Goal: Information Seeking & Learning: Learn about a topic

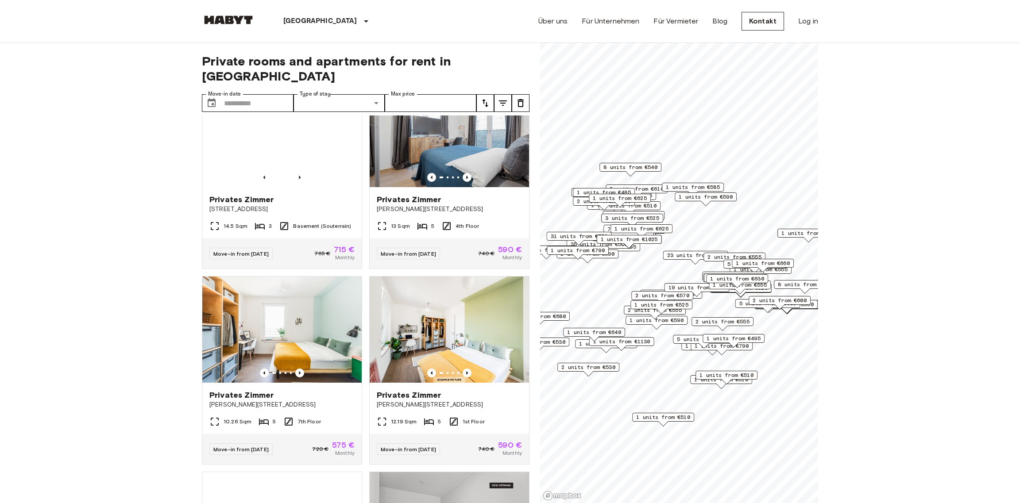
scroll to position [5172, 0]
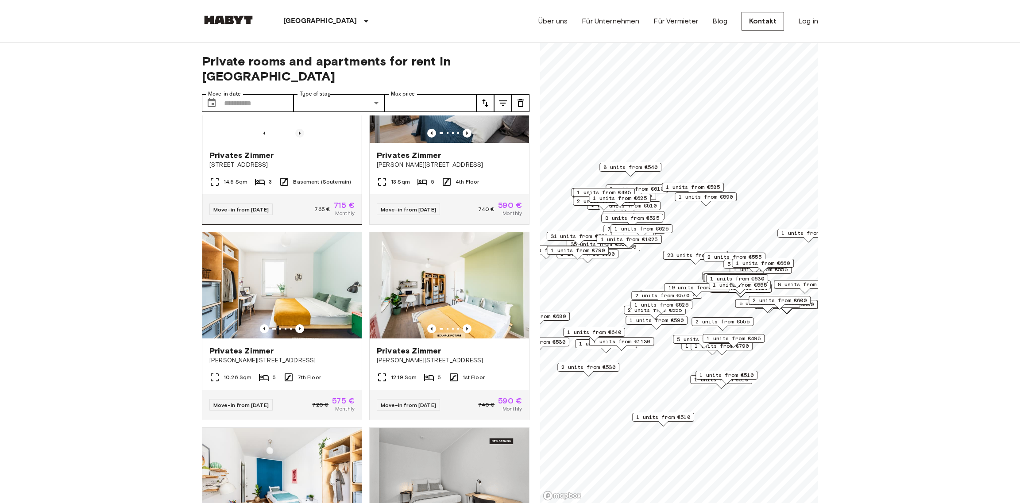
click at [295, 138] on icon "Previous image" at bounding box center [299, 133] width 9 height 9
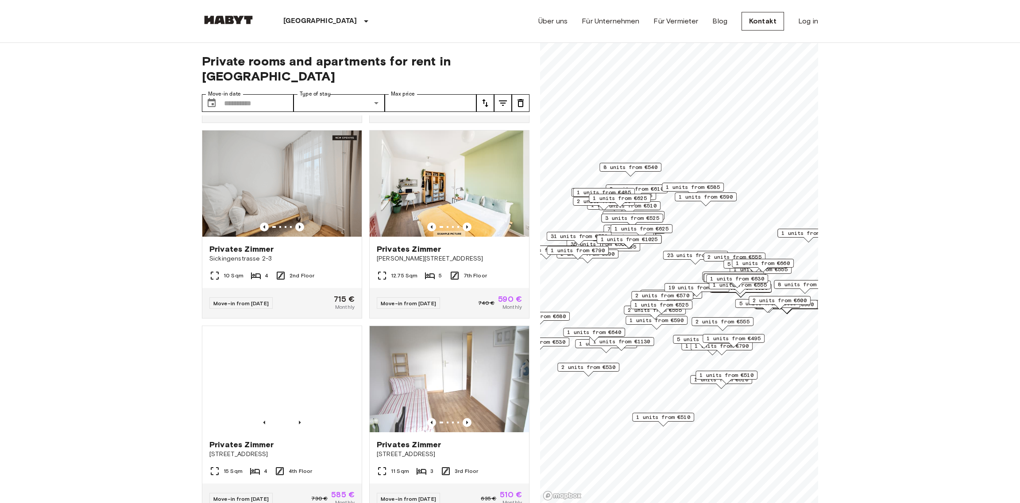
scroll to position [7040, 0]
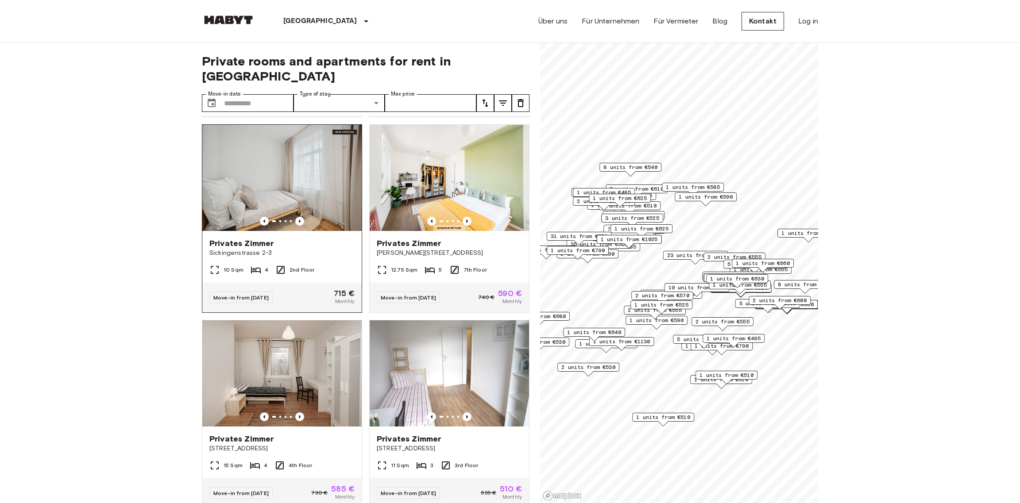
click at [292, 231] on img at bounding box center [281, 178] width 159 height 106
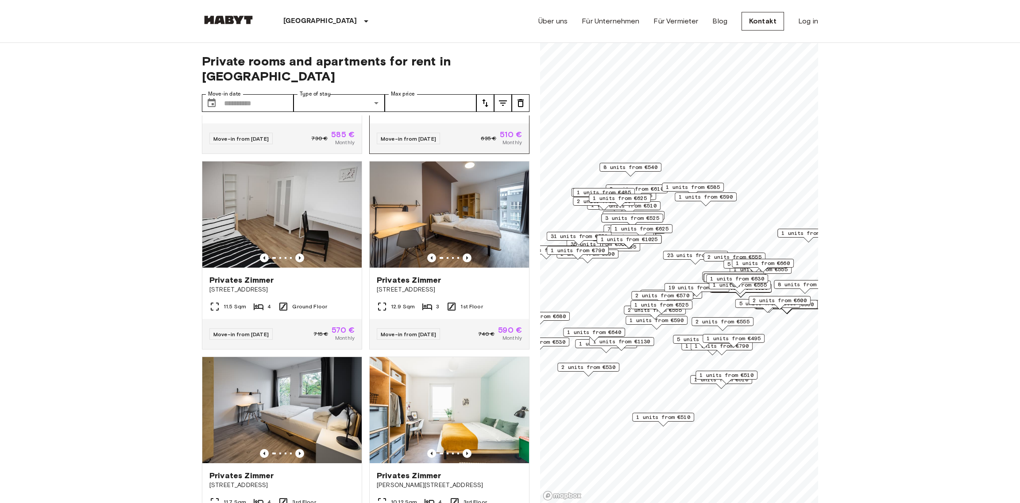
scroll to position [7261, 0]
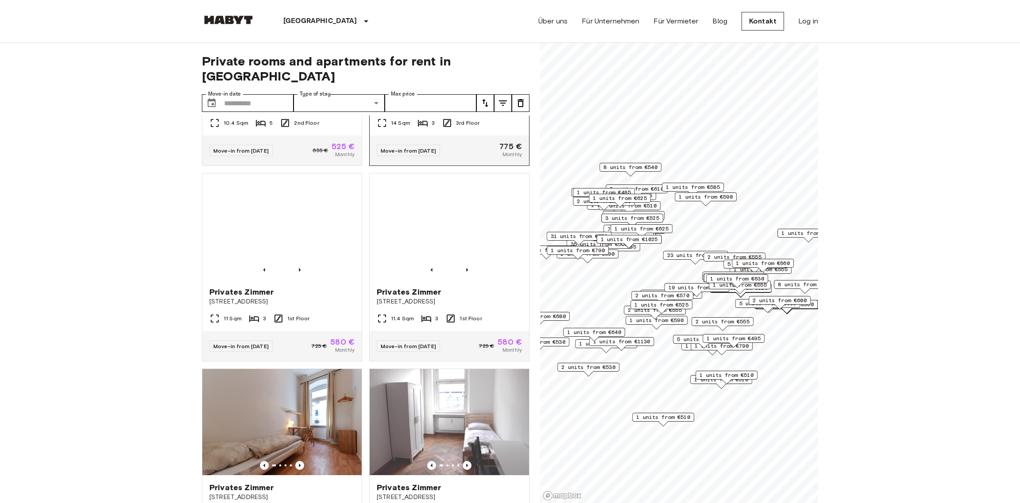
scroll to position [8997, 0]
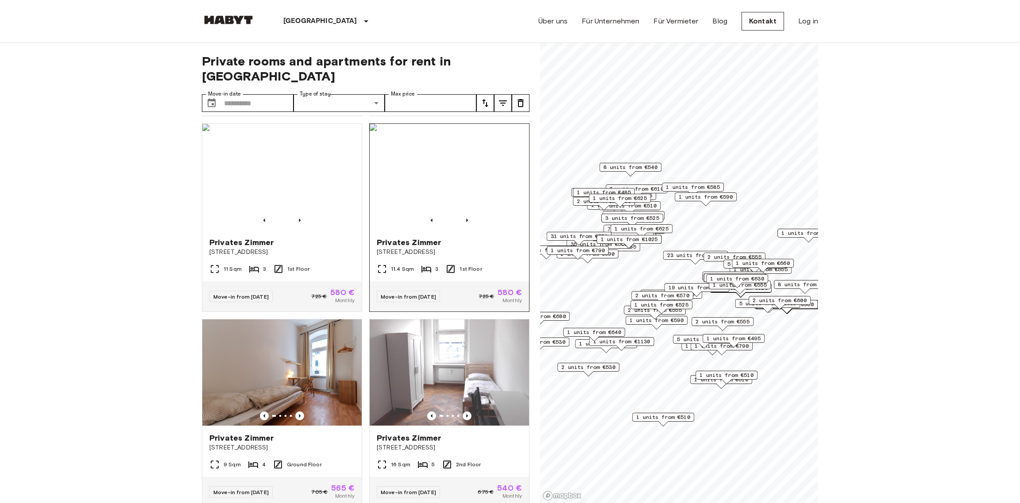
click at [437, 230] on img at bounding box center [449, 177] width 159 height 106
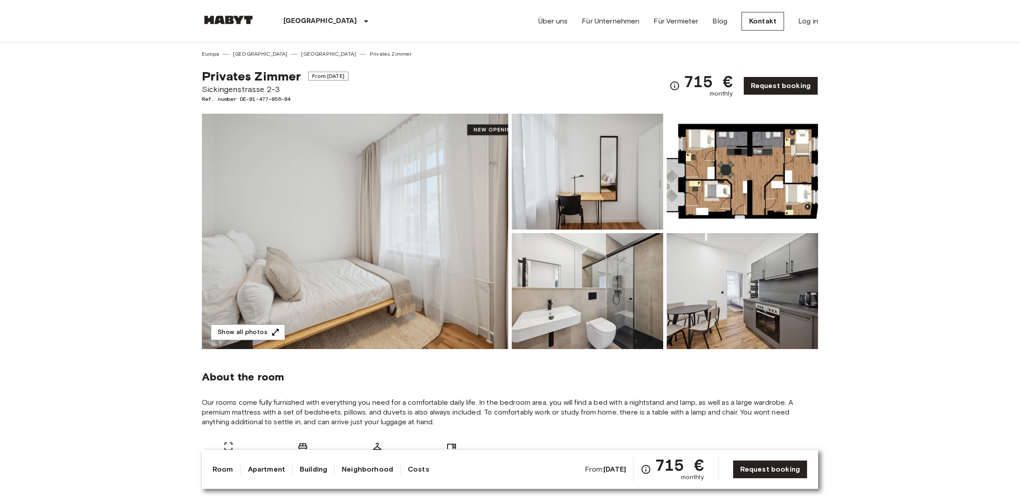
click at [764, 170] on img at bounding box center [741, 172] width 151 height 116
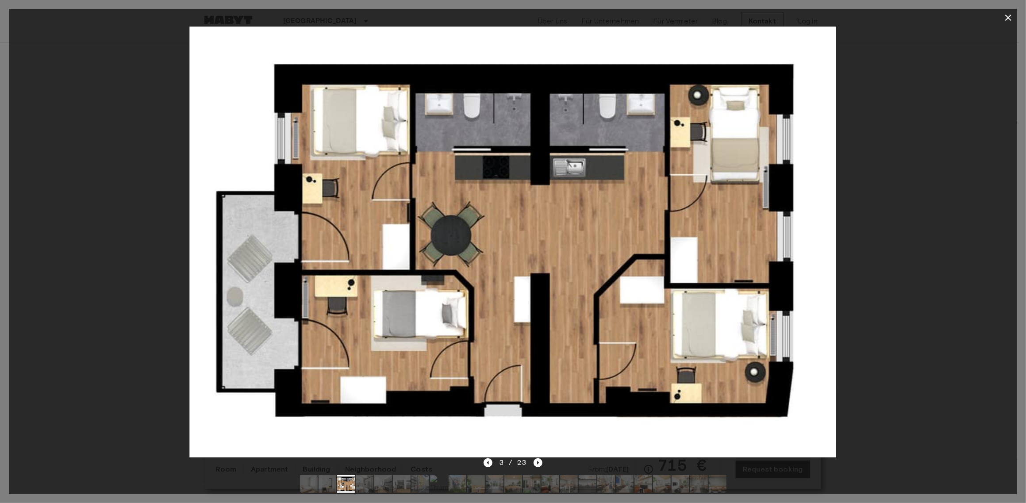
click at [1011, 13] on icon "button" at bounding box center [1008, 17] width 11 height 11
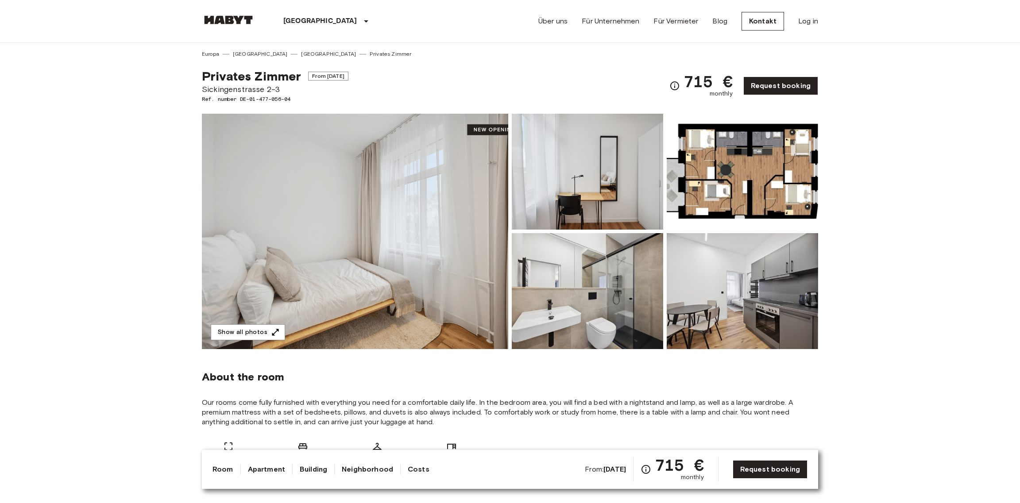
click at [746, 291] on img at bounding box center [741, 291] width 151 height 116
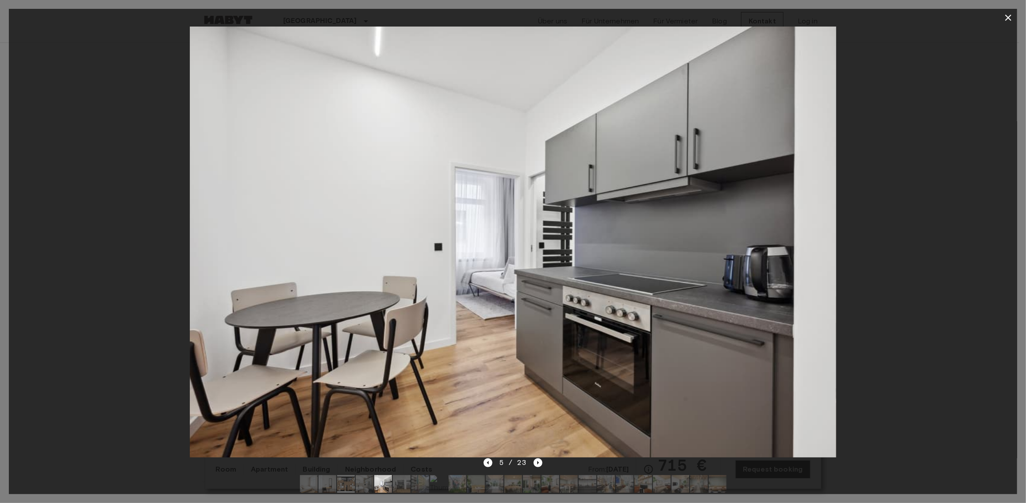
click at [1007, 16] on icon "button" at bounding box center [1008, 18] width 6 height 6
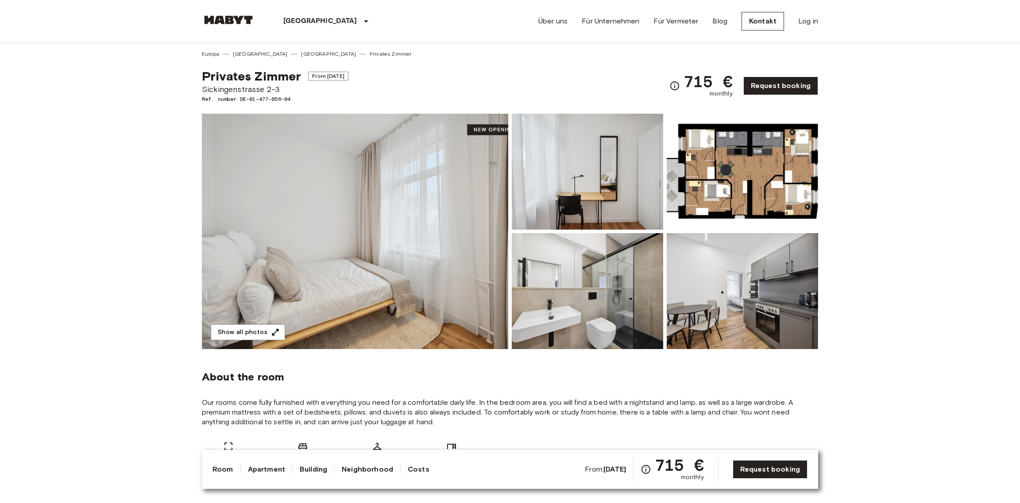
click at [617, 272] on img at bounding box center [587, 291] width 151 height 116
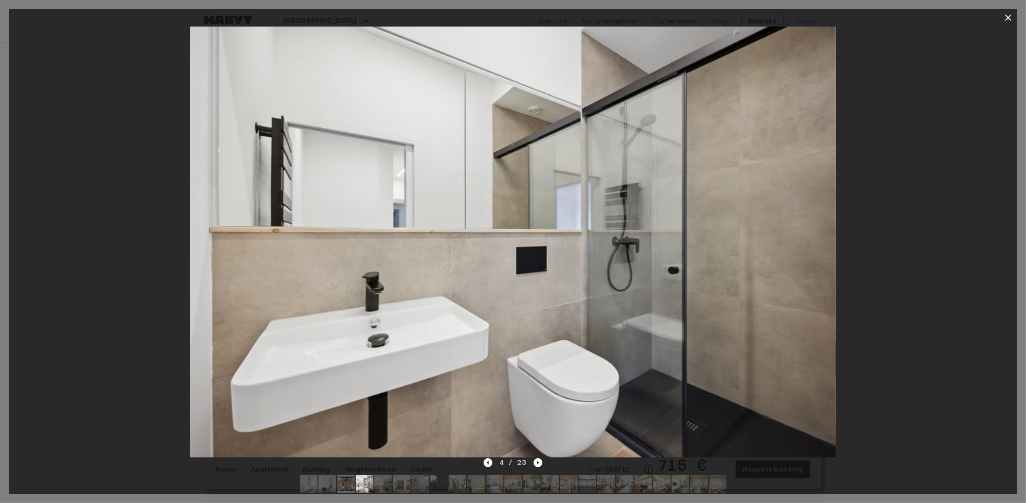
click at [1010, 15] on icon "button" at bounding box center [1008, 18] width 6 height 6
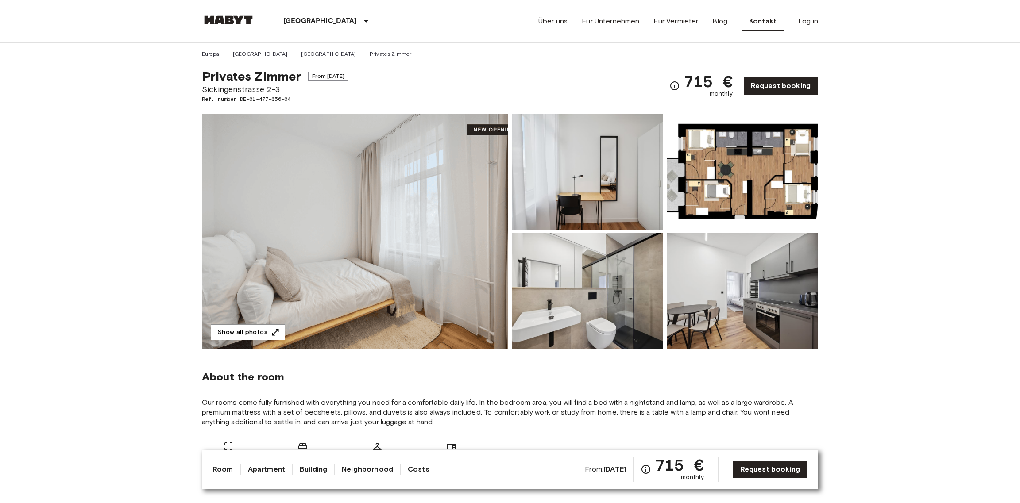
click at [412, 239] on img at bounding box center [355, 231] width 306 height 235
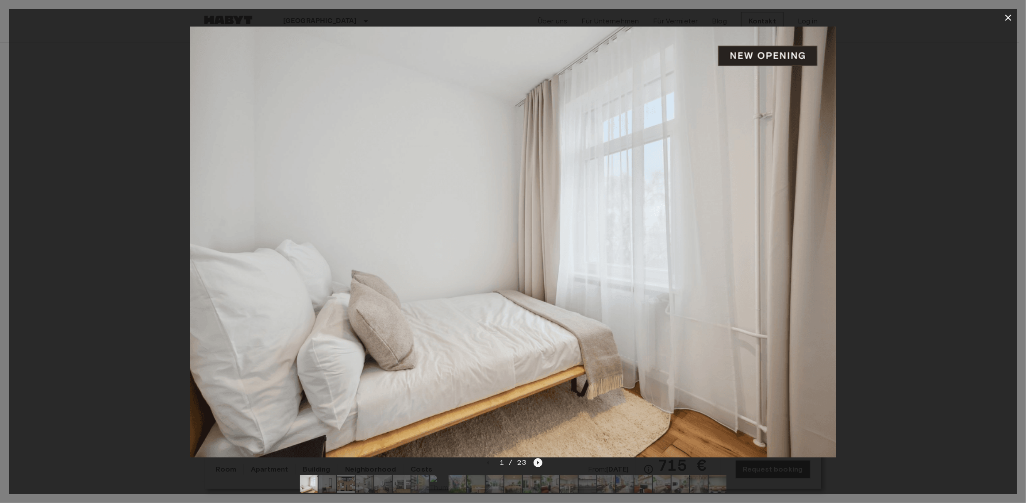
click at [536, 462] on icon "Next image" at bounding box center [538, 462] width 9 height 9
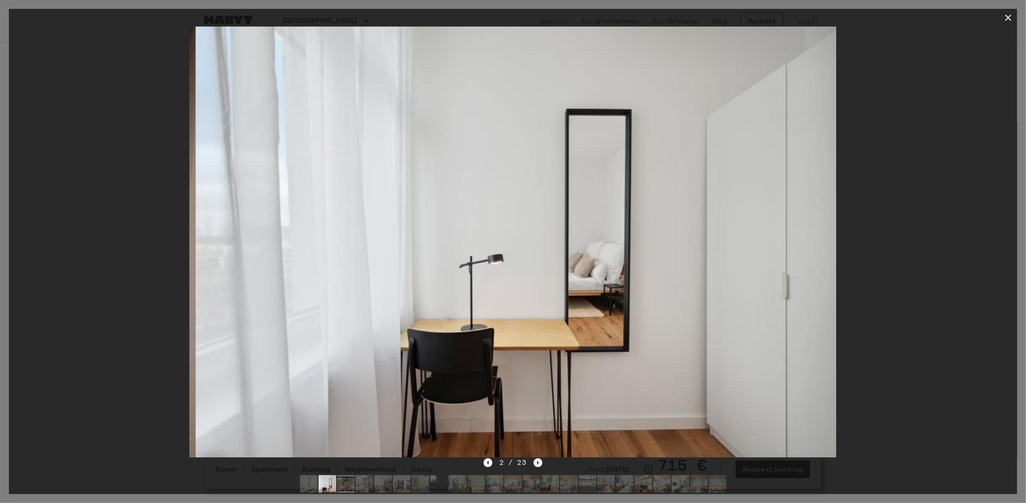
click at [536, 462] on icon "Next image" at bounding box center [538, 462] width 9 height 9
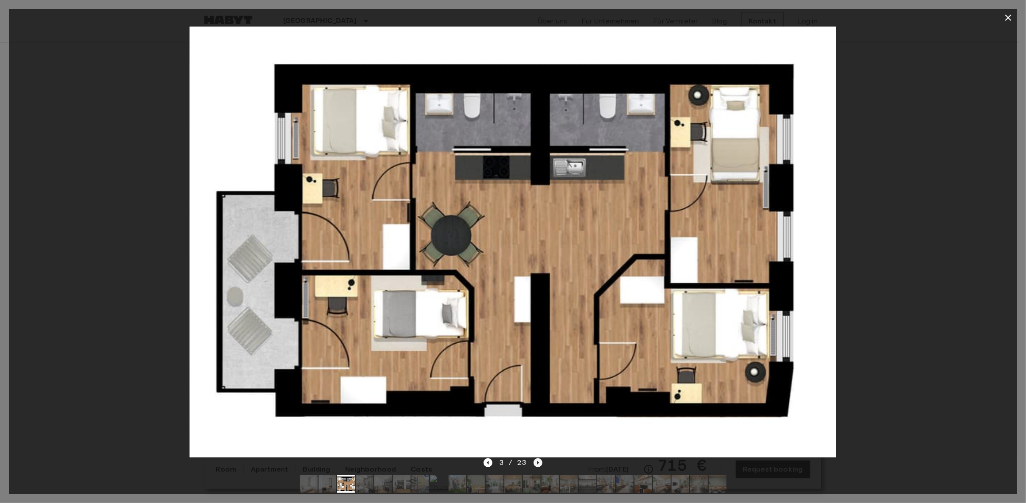
click at [536, 462] on icon "Next image" at bounding box center [538, 462] width 9 height 9
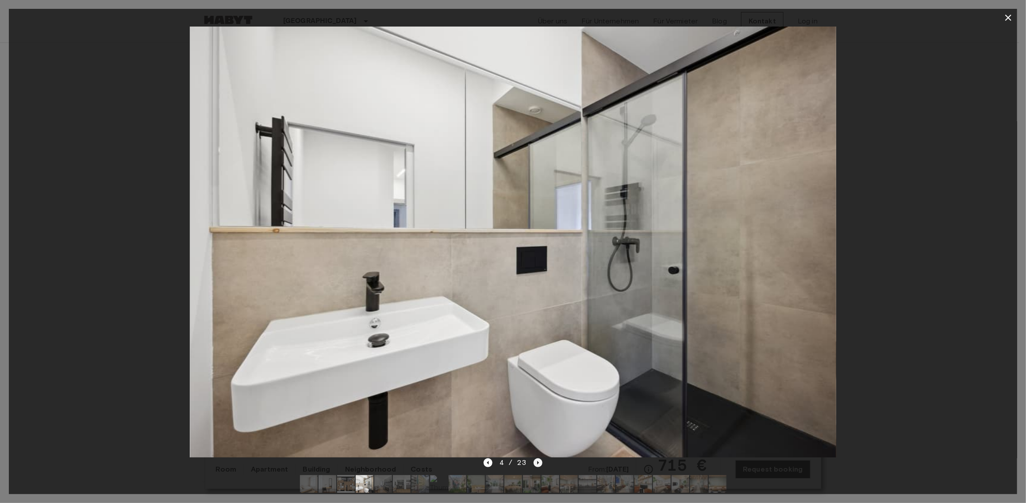
click at [536, 462] on icon "Next image" at bounding box center [538, 462] width 9 height 9
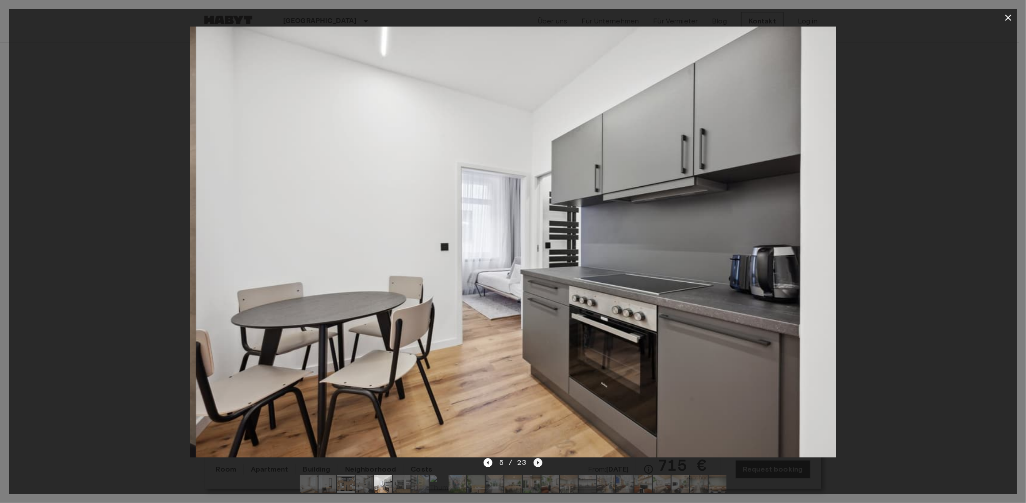
click at [536, 462] on icon "Next image" at bounding box center [538, 462] width 9 height 9
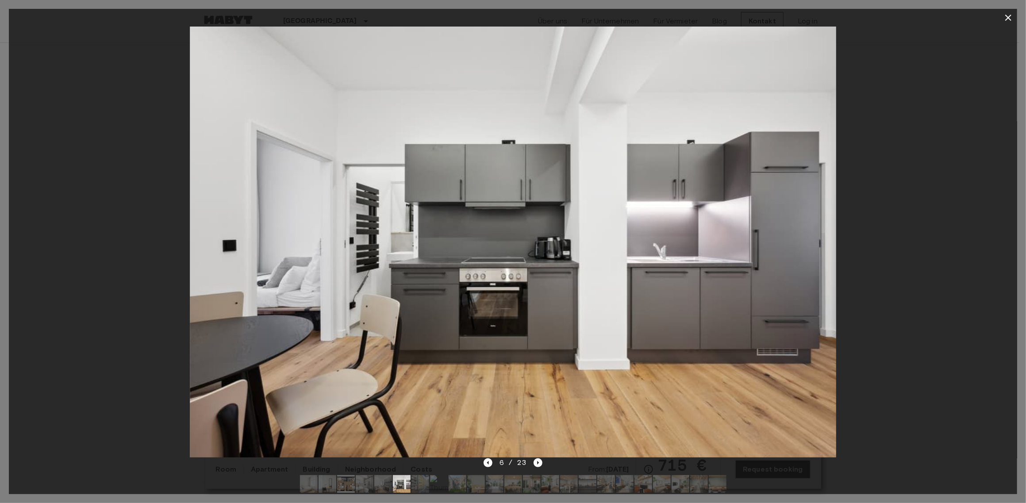
click at [1005, 17] on icon "button" at bounding box center [1008, 17] width 11 height 11
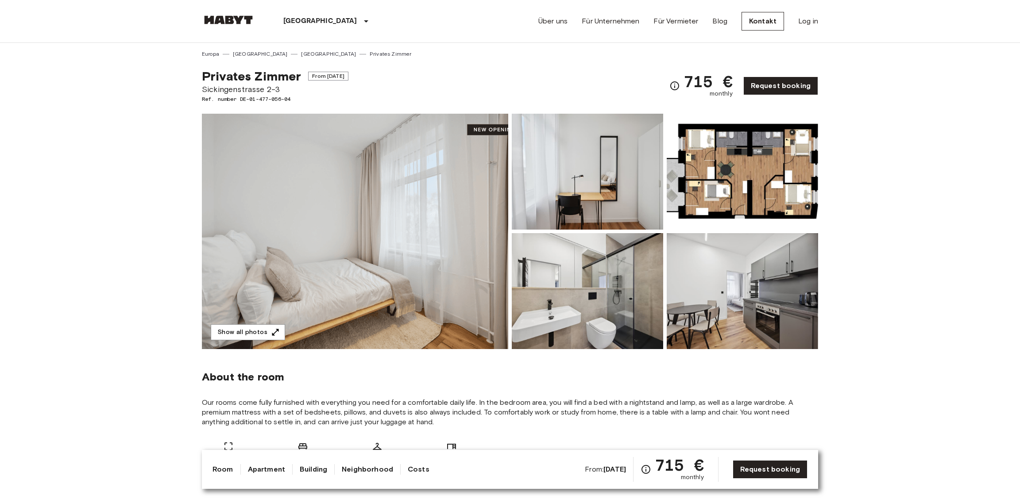
click at [607, 270] on img at bounding box center [587, 291] width 151 height 116
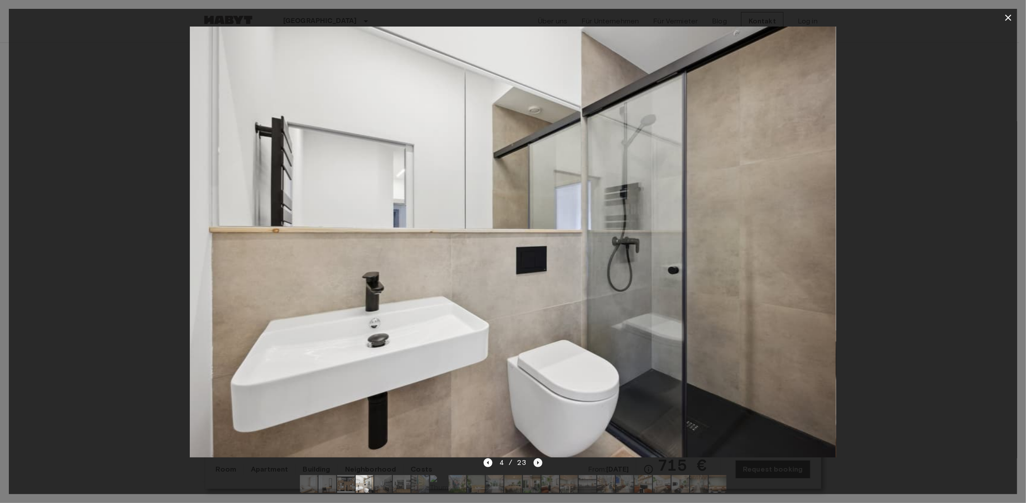
click at [540, 460] on icon "Next image" at bounding box center [538, 462] width 9 height 9
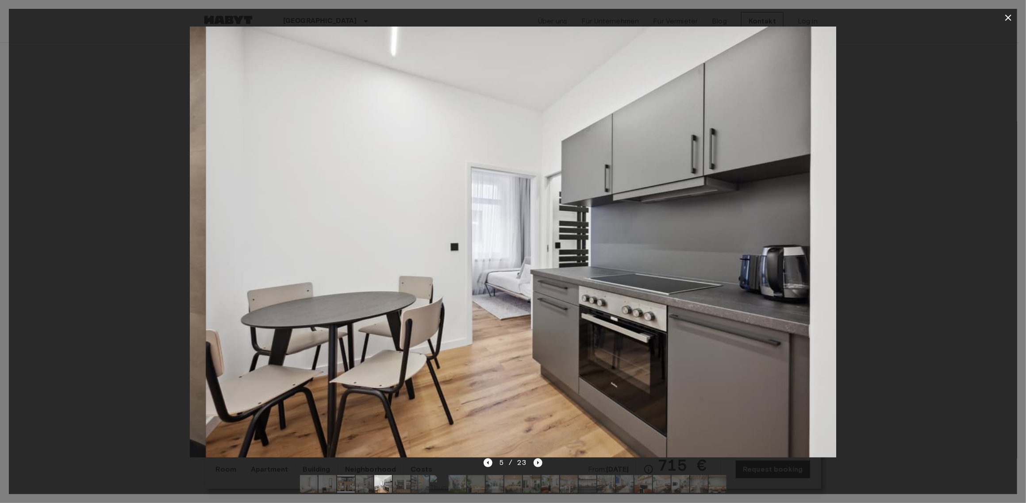
click at [540, 460] on icon "Next image" at bounding box center [538, 462] width 9 height 9
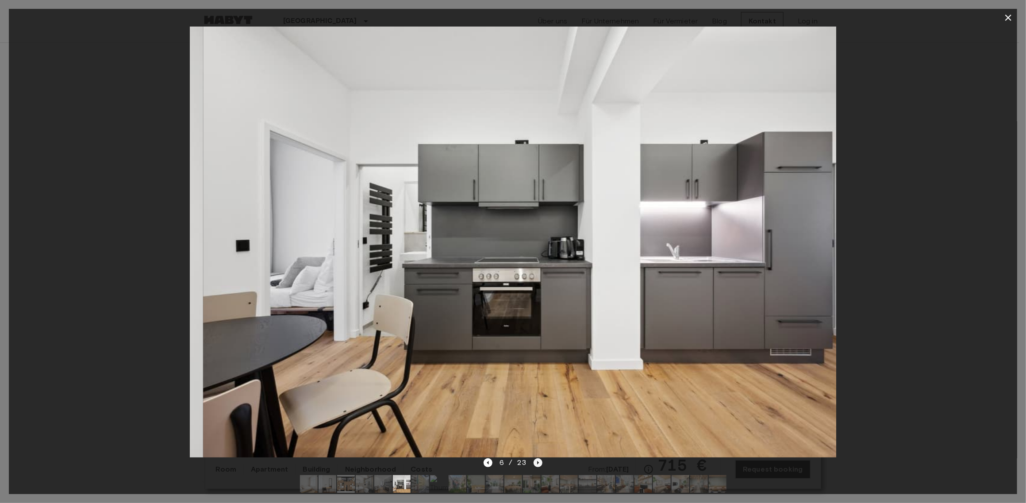
click at [540, 460] on icon "Next image" at bounding box center [538, 462] width 9 height 9
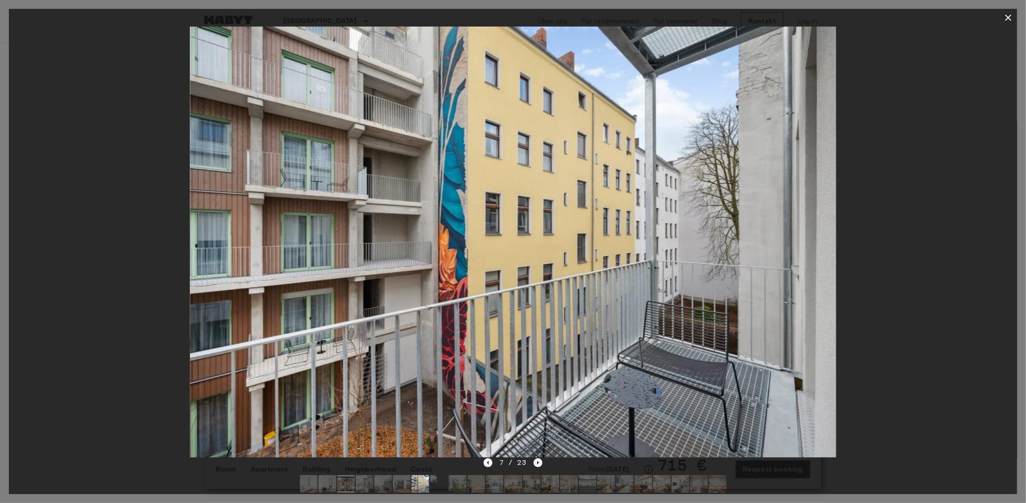
click at [540, 460] on icon "Next image" at bounding box center [538, 462] width 9 height 9
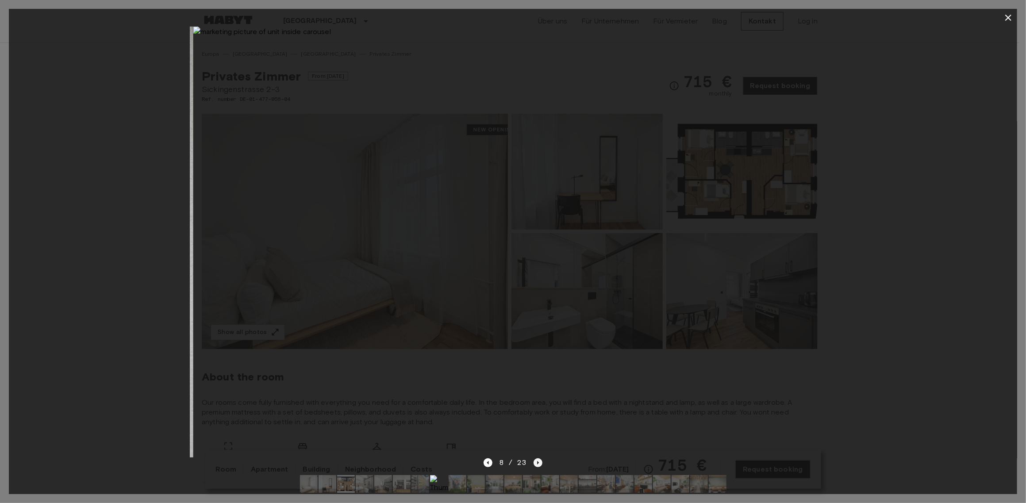
click at [540, 460] on icon "Next image" at bounding box center [538, 462] width 9 height 9
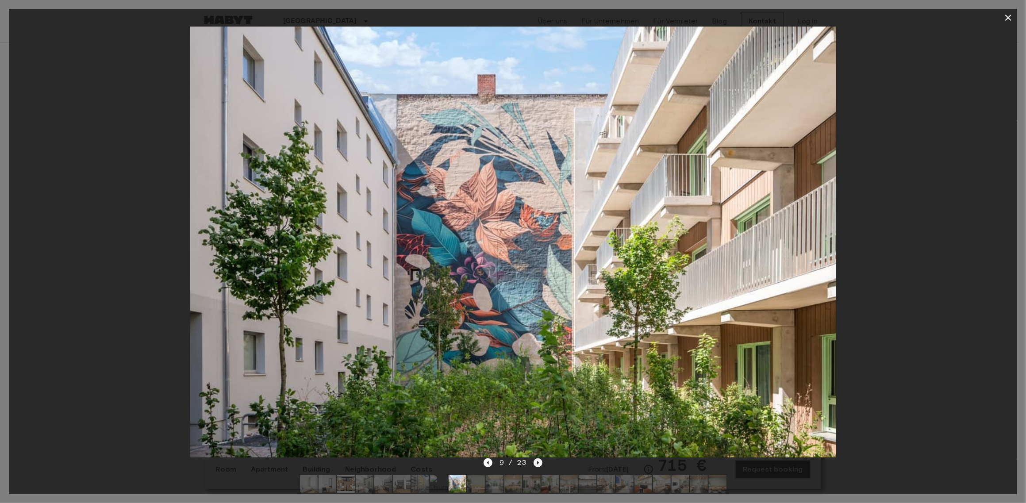
click at [540, 463] on icon "Next image" at bounding box center [538, 462] width 9 height 9
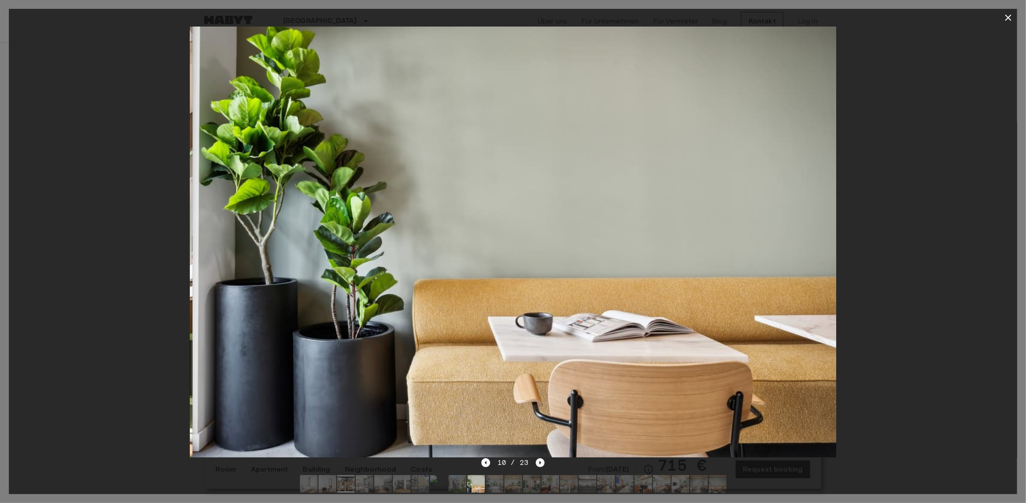
click at [541, 463] on icon "Next image" at bounding box center [540, 462] width 9 height 9
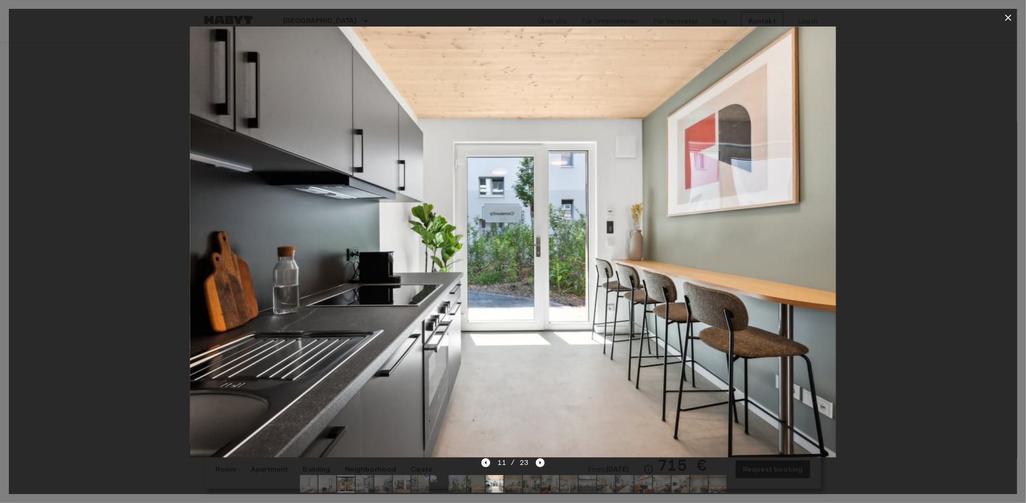
click at [541, 463] on icon "Next image" at bounding box center [540, 462] width 9 height 9
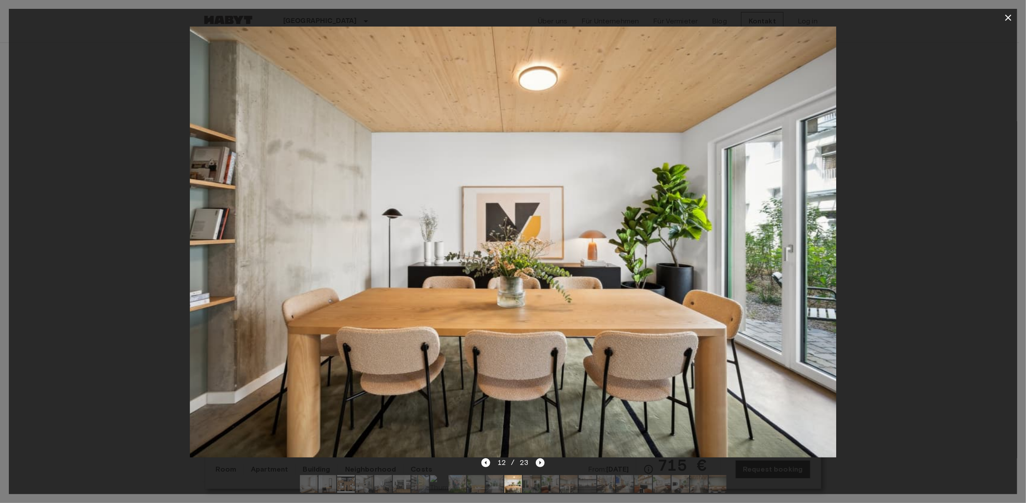
click at [541, 463] on icon "Next image" at bounding box center [540, 462] width 9 height 9
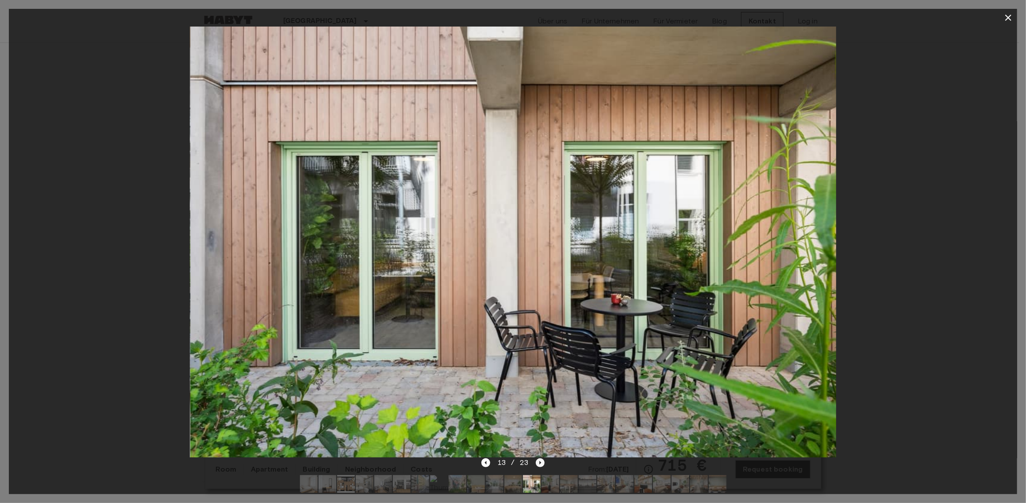
click at [541, 463] on icon "Next image" at bounding box center [540, 462] width 9 height 9
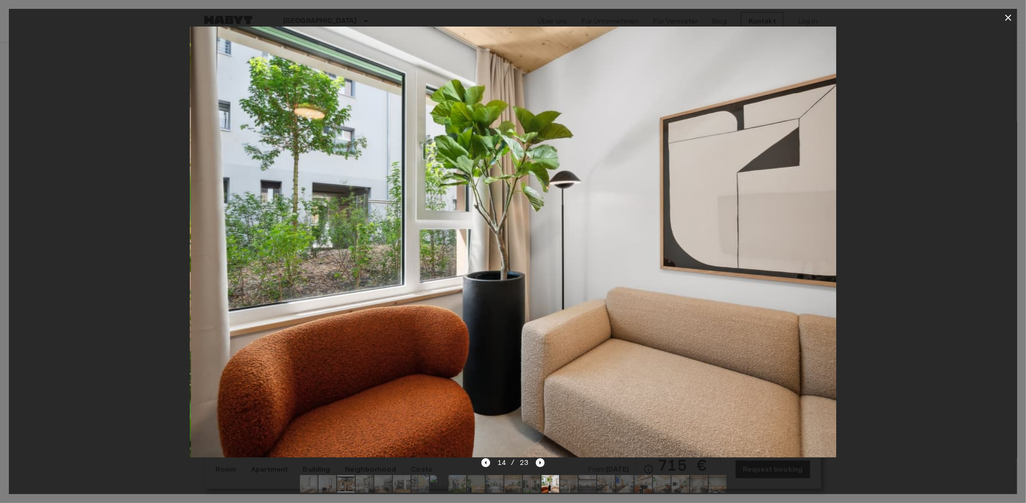
click at [541, 463] on icon "Next image" at bounding box center [540, 462] width 9 height 9
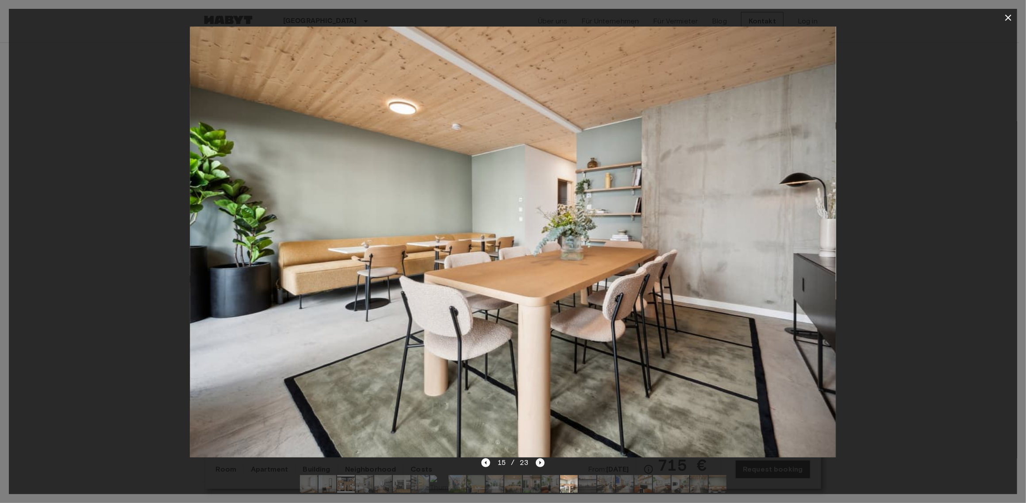
click at [541, 463] on icon "Next image" at bounding box center [540, 462] width 9 height 9
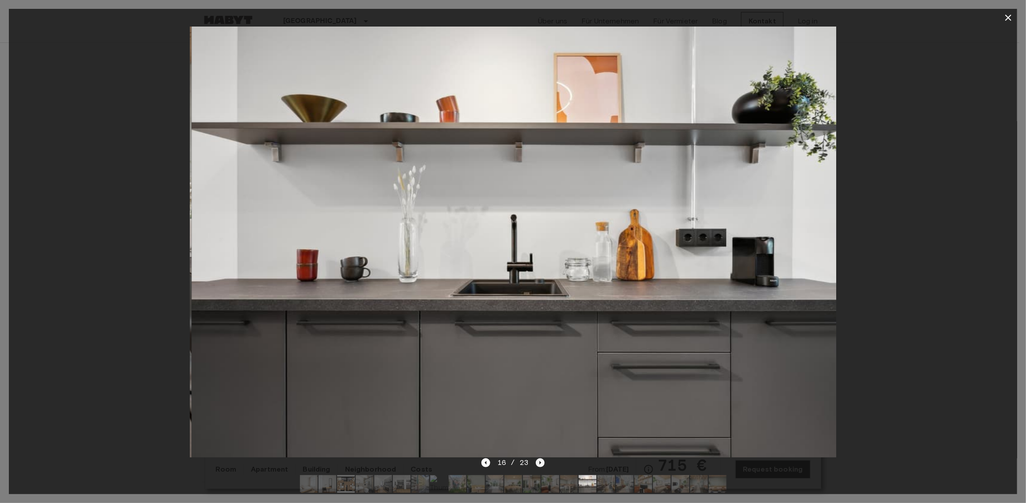
click at [541, 463] on icon "Next image" at bounding box center [540, 462] width 9 height 9
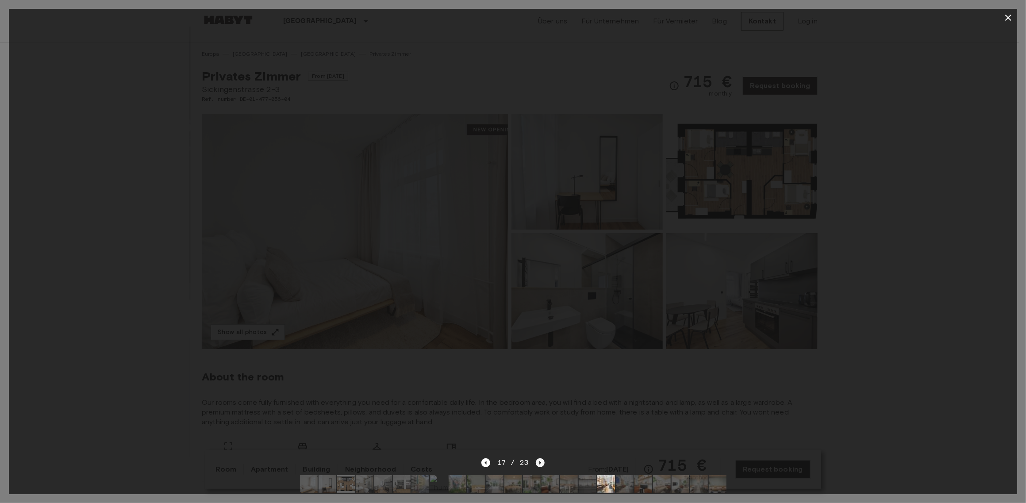
click at [541, 462] on icon "Next image" at bounding box center [540, 462] width 9 height 9
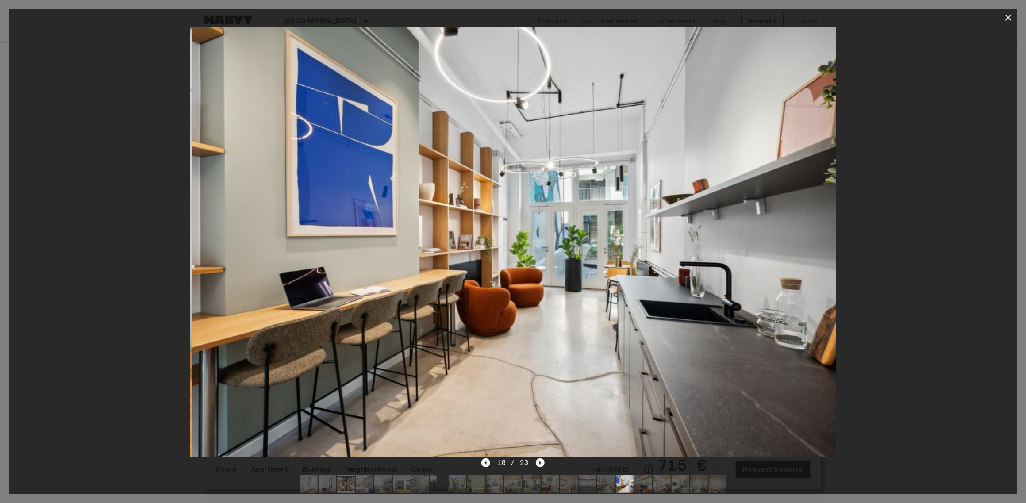
click at [541, 462] on icon "Next image" at bounding box center [540, 462] width 9 height 9
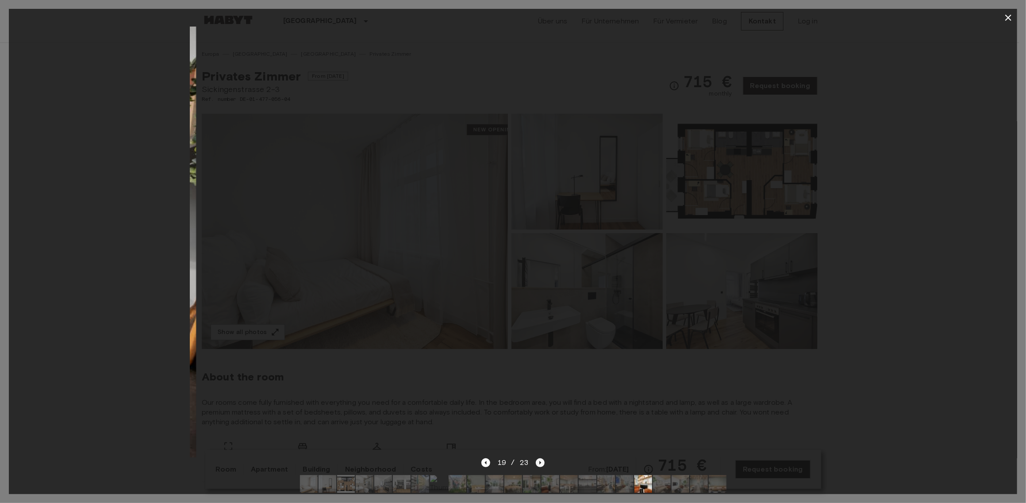
click at [541, 462] on icon "Next image" at bounding box center [540, 462] width 9 height 9
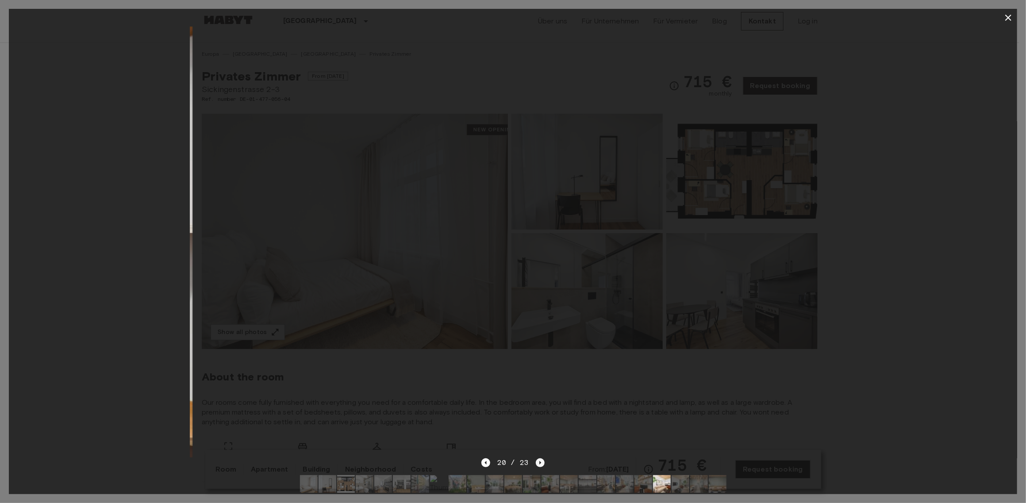
click at [541, 462] on icon "Next image" at bounding box center [540, 462] width 9 height 9
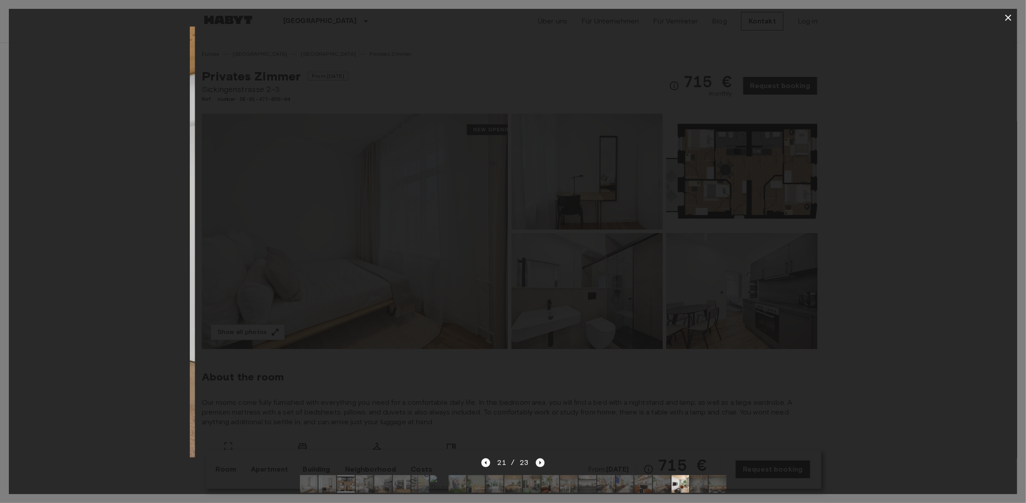
click at [541, 462] on icon "Next image" at bounding box center [540, 462] width 9 height 9
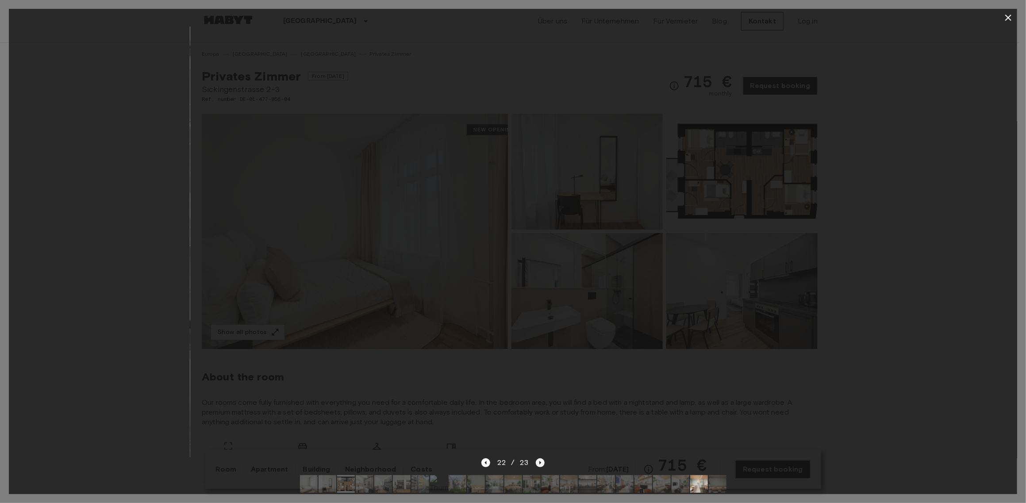
click at [541, 462] on icon "Next image" at bounding box center [540, 462] width 9 height 9
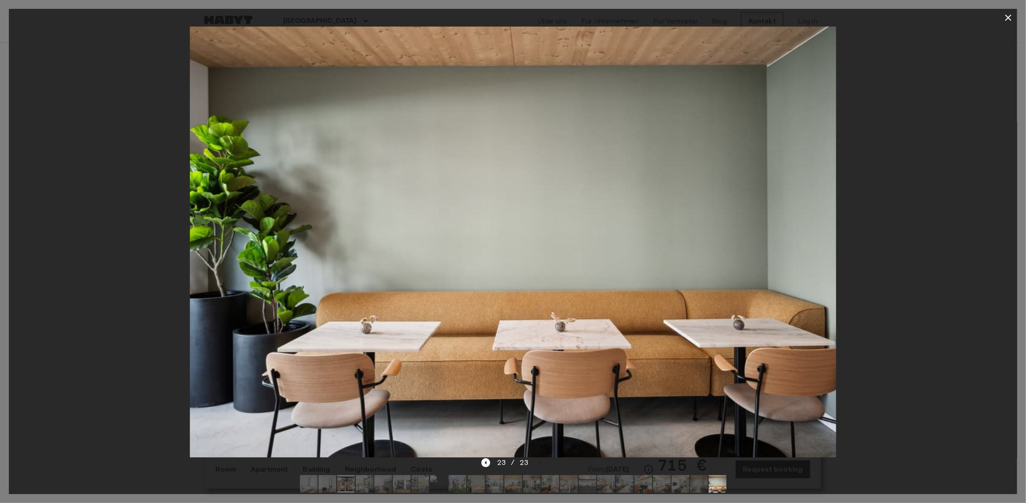
click at [1011, 14] on icon "button" at bounding box center [1008, 17] width 11 height 11
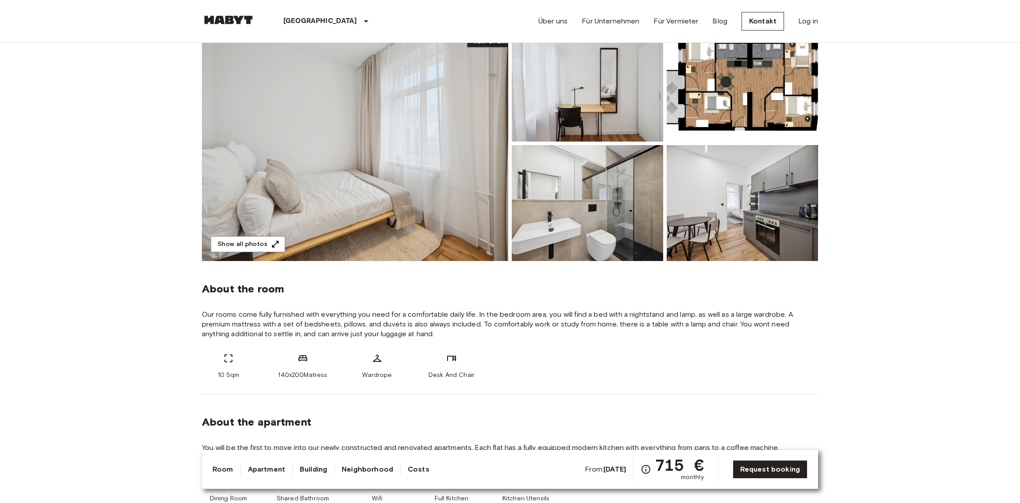
scroll to position [89, 0]
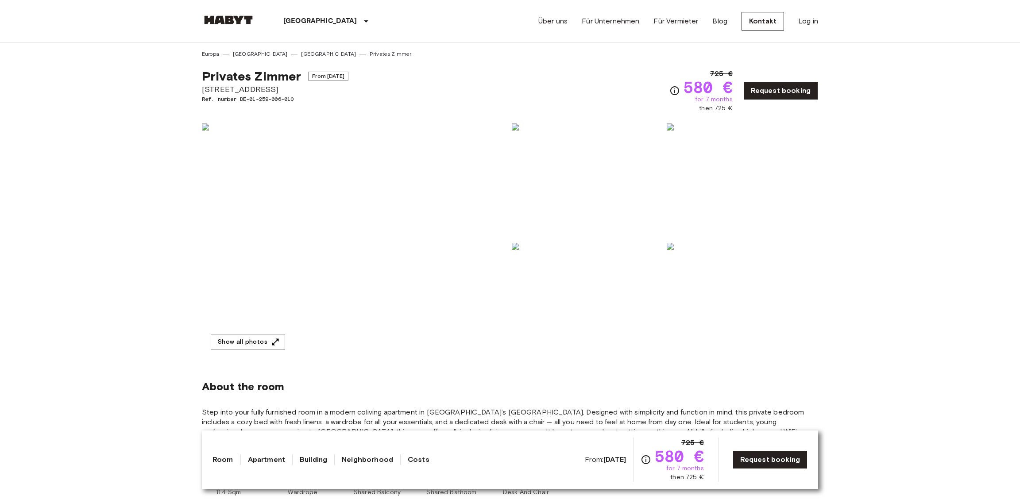
click at [405, 291] on img at bounding box center [355, 240] width 306 height 235
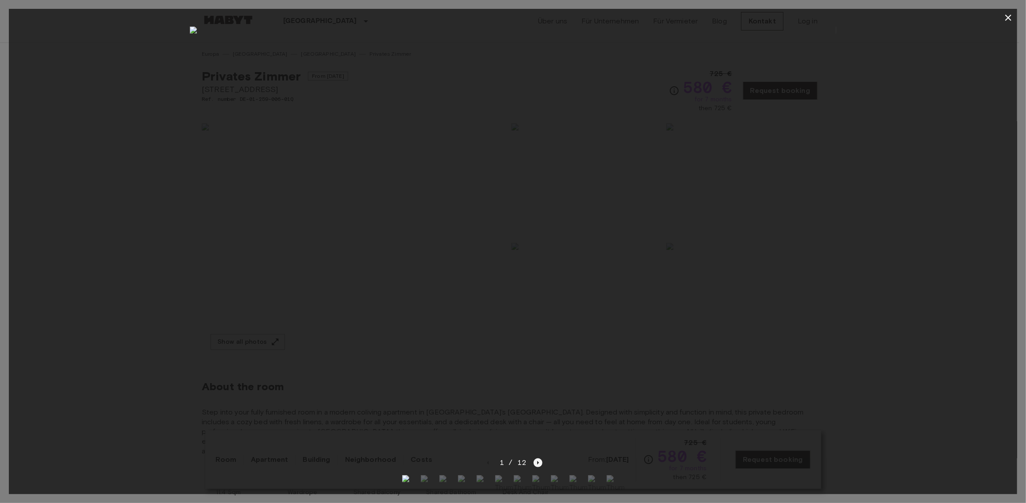
click at [539, 460] on icon "Next image" at bounding box center [538, 462] width 9 height 9
click at [539, 459] on icon "Next image" at bounding box center [538, 462] width 9 height 9
click at [539, 458] on div "5 / 12" at bounding box center [513, 463] width 59 height 11
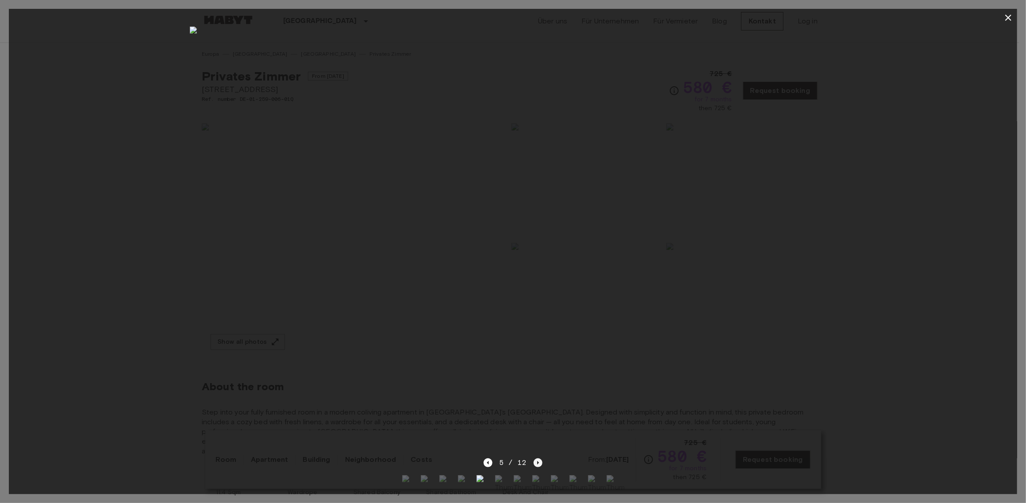
click at [534, 462] on icon "Next image" at bounding box center [538, 462] width 9 height 9
click at [535, 460] on icon "Next image" at bounding box center [538, 462] width 9 height 9
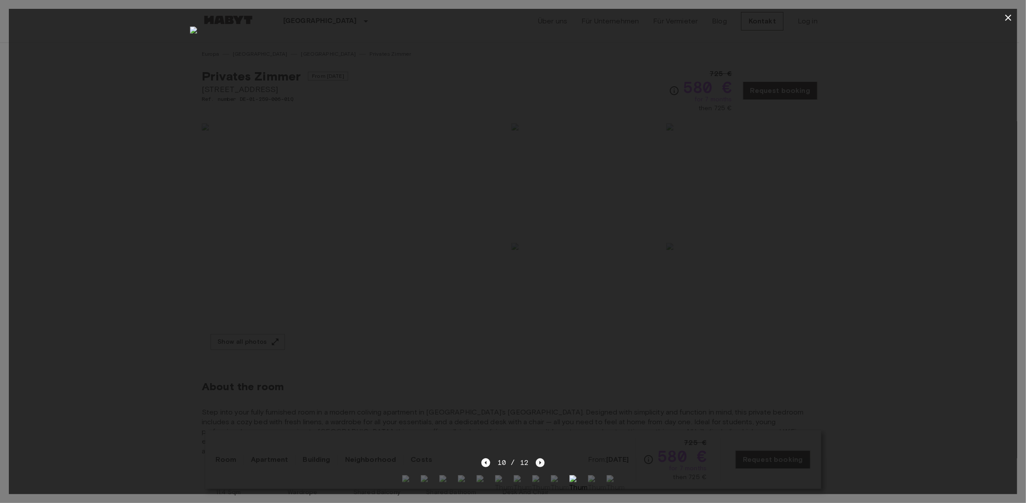
click at [536, 460] on icon "Next image" at bounding box center [540, 462] width 9 height 9
